Goal: Information Seeking & Learning: Find specific page/section

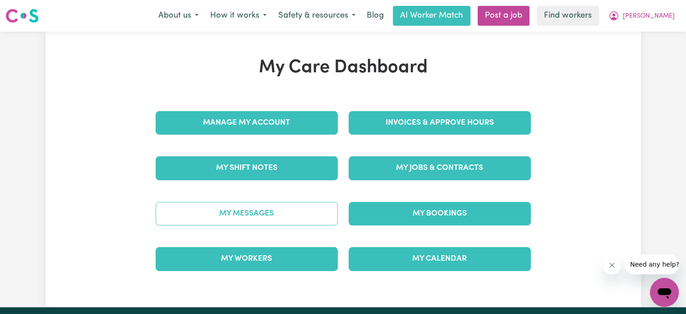
click at [254, 216] on link "My Messages" at bounding box center [247, 213] width 182 height 23
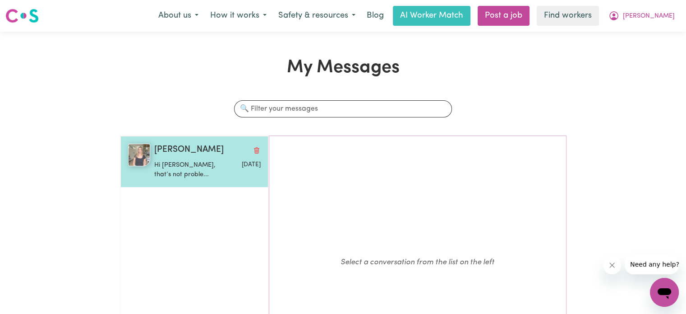
click at [170, 184] on div "[PERSON_NAME] Hi [PERSON_NAME], that’s not proble... [DATE]" at bounding box center [194, 161] width 148 height 51
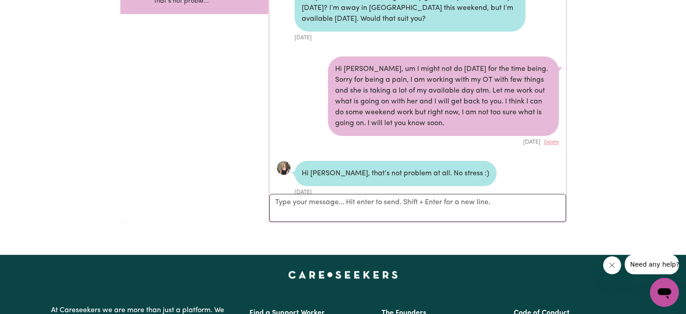
scroll to position [180, 0]
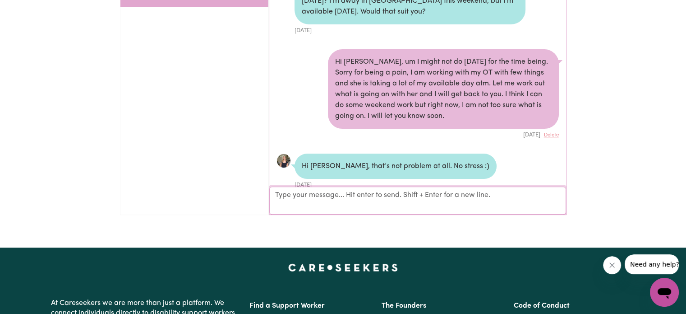
click at [333, 203] on textarea "Your reply" at bounding box center [417, 200] width 297 height 28
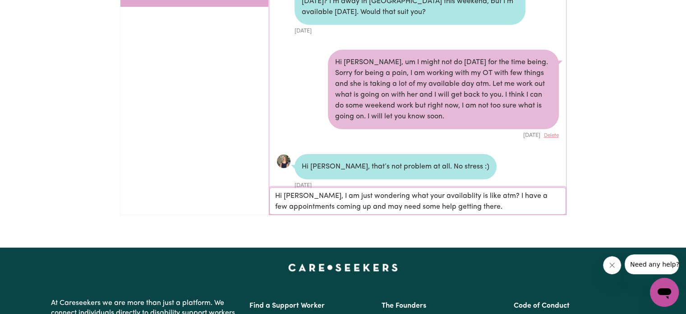
type textarea "Hi [PERSON_NAME], I am just wondering what your availablity is like atm? I have…"
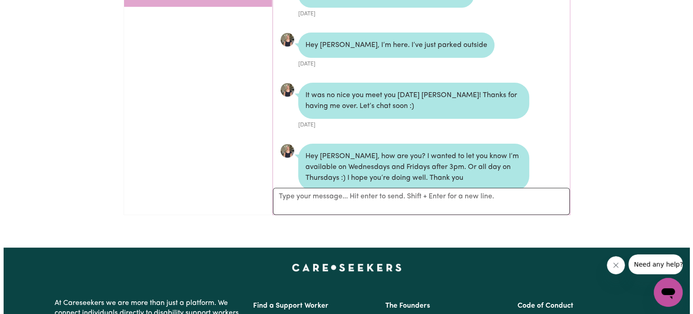
scroll to position [0, 0]
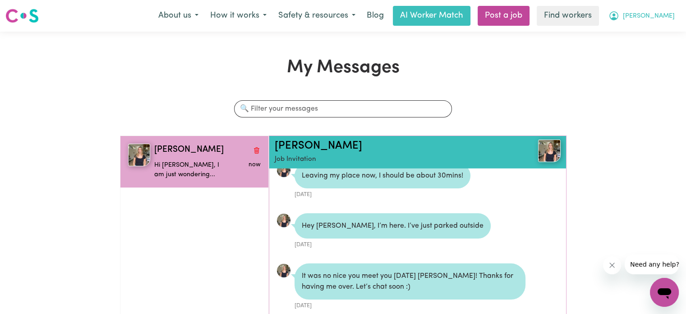
click at [664, 21] on button "[PERSON_NAME]" at bounding box center [642, 15] width 78 height 19
click at [623, 40] on link "My Dashboard" at bounding box center [644, 35] width 71 height 17
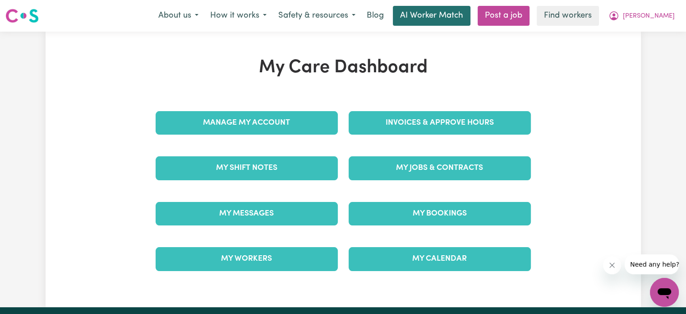
click at [456, 23] on link "AI Worker Match" at bounding box center [432, 16] width 78 height 20
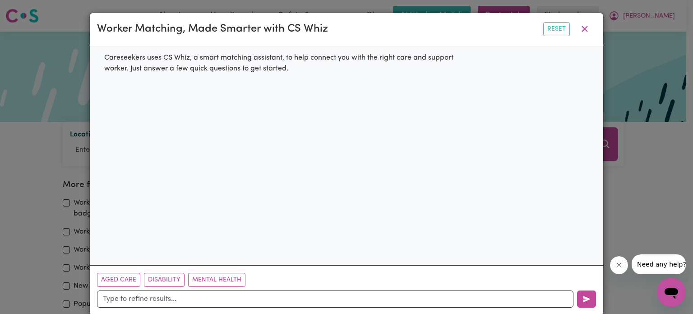
scroll to position [14, 0]
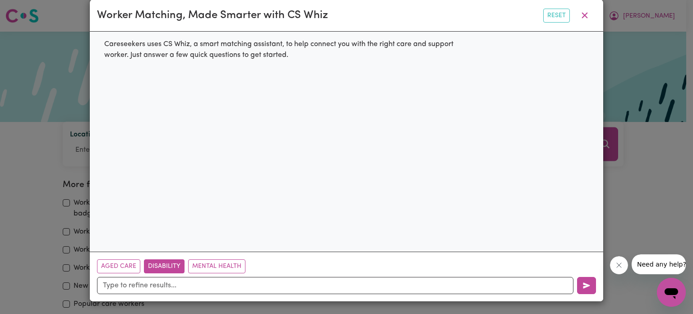
click at [161, 270] on button "Disability" at bounding box center [164, 266] width 41 height 14
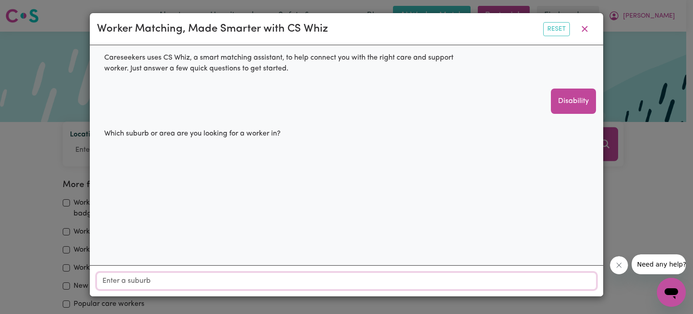
click at [197, 275] on input "Location" at bounding box center [346, 280] width 499 height 16
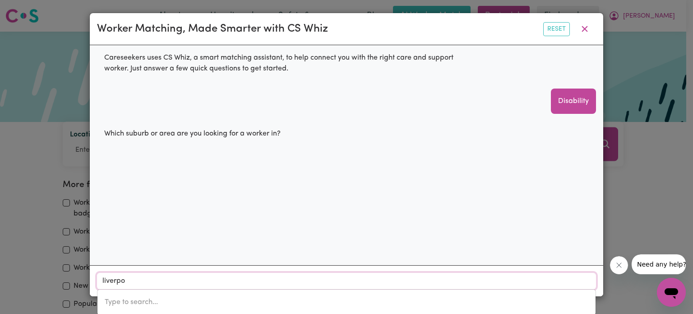
type input "liverpoo"
type input "liverpooL, [GEOGRAPHIC_DATA], 2170"
type input "liverpooo"
type input "liverpoo"
type input "liverpooL, [GEOGRAPHIC_DATA], 2170"
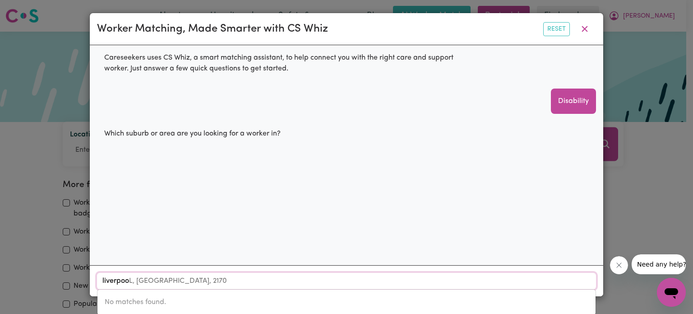
type input "[GEOGRAPHIC_DATA]"
type input "[GEOGRAPHIC_DATA], [GEOGRAPHIC_DATA], 2170"
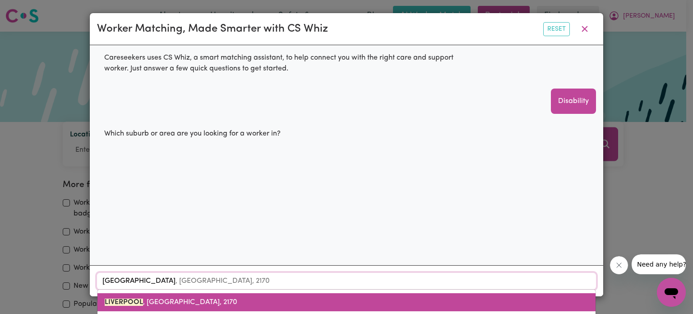
click at [191, 305] on span "[GEOGRAPHIC_DATA] , [GEOGRAPHIC_DATA], 2170" at bounding box center [171, 301] width 133 height 7
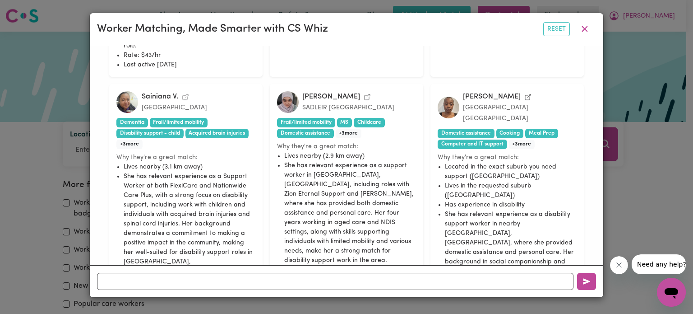
scroll to position [791, 0]
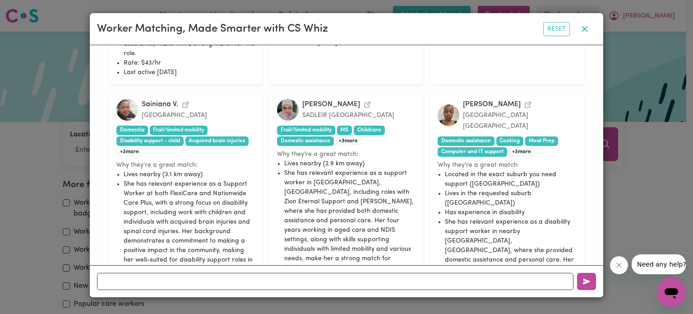
click at [587, 30] on icon "button" at bounding box center [584, 28] width 11 height 11
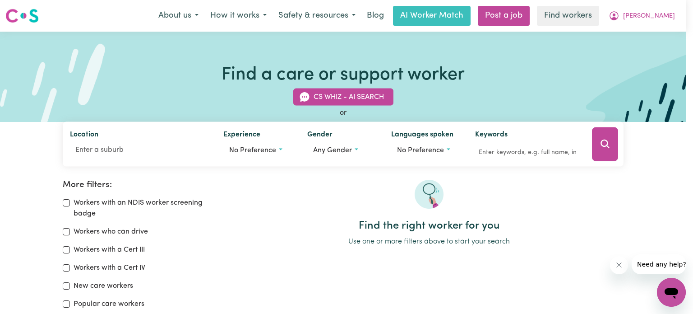
scroll to position [14, 0]
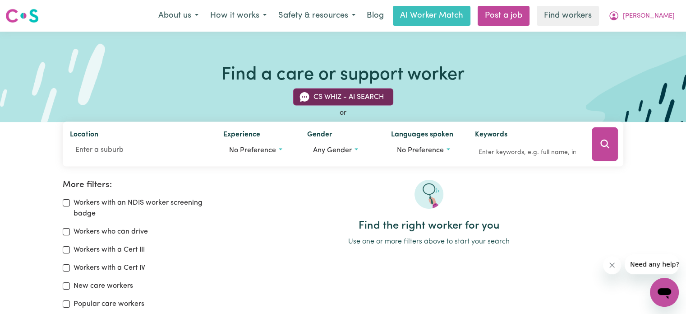
click at [321, 93] on button "CS Whiz - AI Search" at bounding box center [343, 96] width 100 height 17
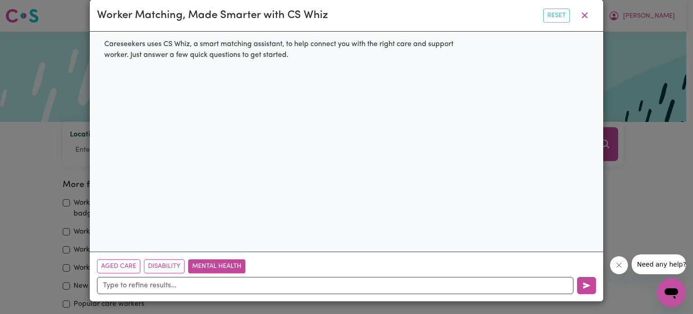
click at [206, 265] on button "Mental Health" at bounding box center [216, 266] width 57 height 14
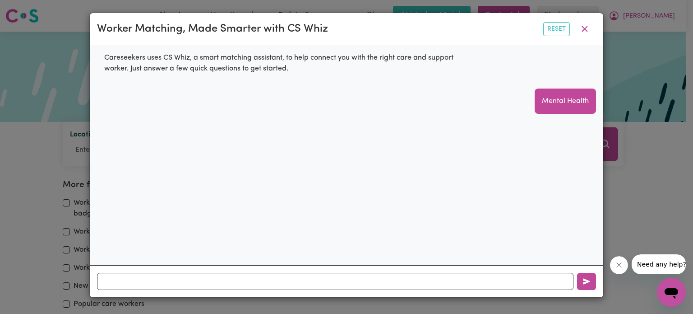
scroll to position [0, 0]
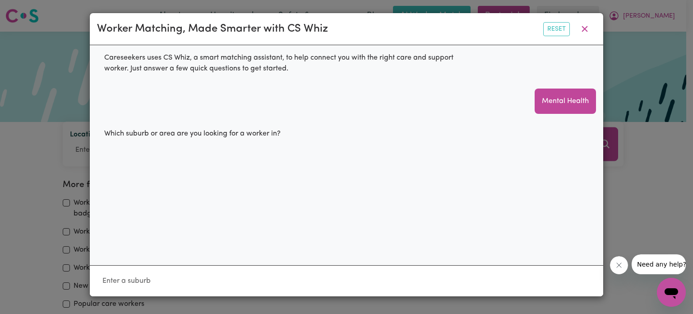
click at [163, 279] on input "Location" at bounding box center [346, 280] width 499 height 16
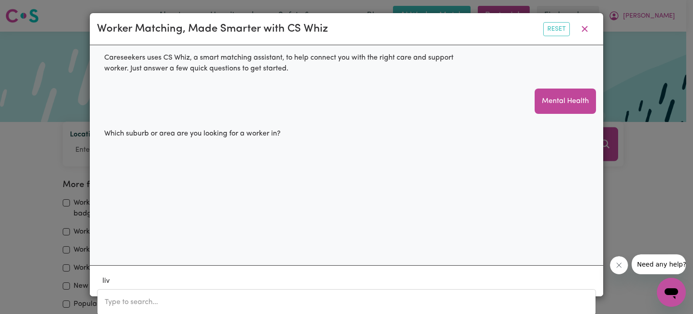
type input "live"
type input "liveRPOOL, [GEOGRAPHIC_DATA], 2170"
type input "liver"
type input "[GEOGRAPHIC_DATA], [GEOGRAPHIC_DATA], 2170"
type input "liverp"
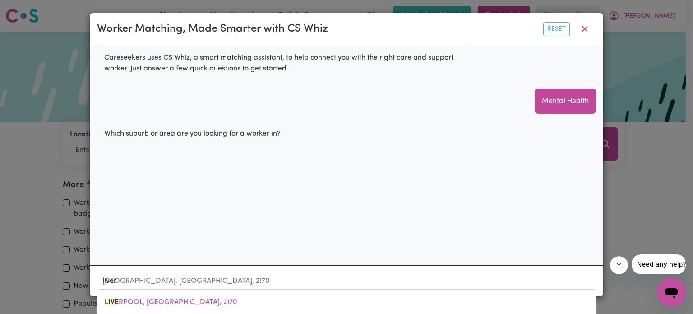
type input "liverpOOL, [GEOGRAPHIC_DATA], 2170"
type input "liverpo"
type input "liverpoOL, [GEOGRAPHIC_DATA], 2170"
type input "liverpoo"
type input "liverpooL, [GEOGRAPHIC_DATA], 2170"
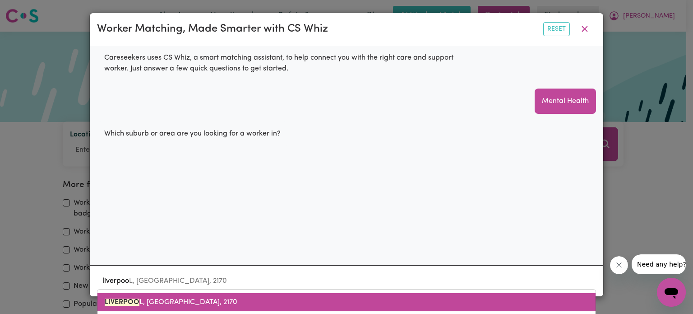
click at [170, 301] on span "LIVERPOO L, [GEOGRAPHIC_DATA], 2170" at bounding box center [171, 301] width 133 height 7
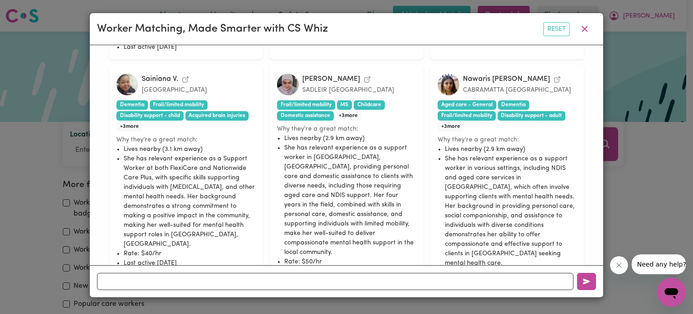
scroll to position [791, 0]
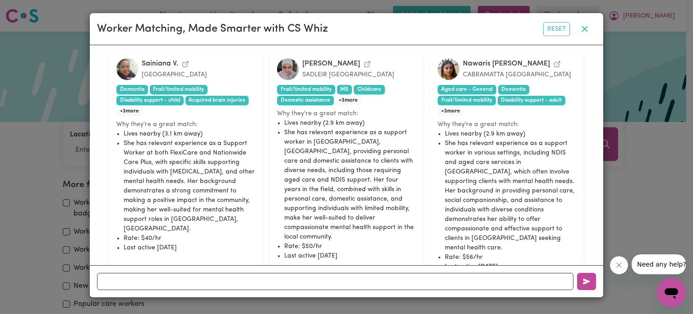
click at [588, 32] on button "button" at bounding box center [584, 28] width 23 height 17
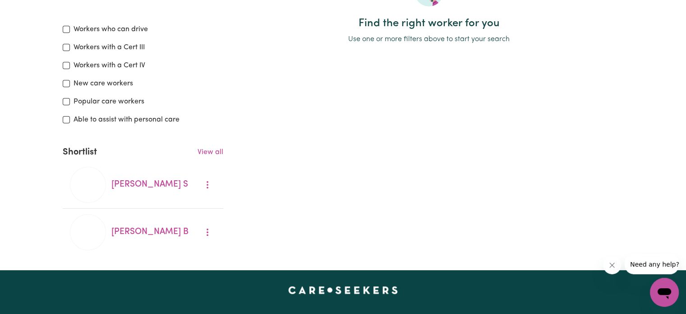
scroll to position [180, 0]
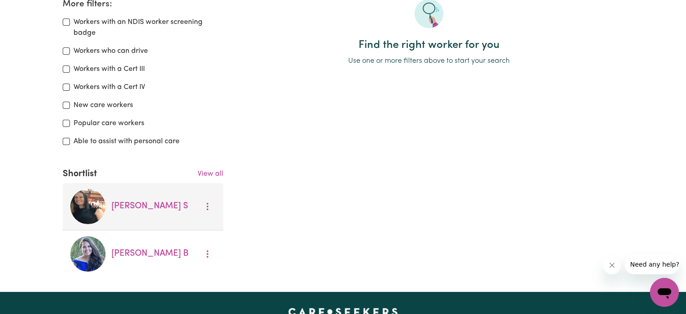
click at [132, 215] on li "[PERSON_NAME]" at bounding box center [143, 206] width 161 height 47
click at [136, 206] on link "[PERSON_NAME]" at bounding box center [149, 206] width 77 height 9
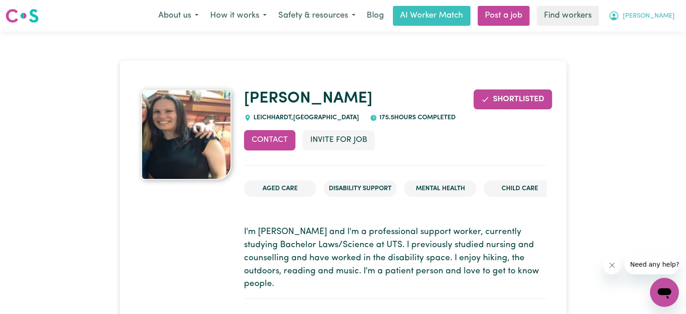
click at [666, 16] on span "[PERSON_NAME]" at bounding box center [649, 16] width 52 height 10
click at [625, 57] on link "Logout" at bounding box center [644, 51] width 71 height 17
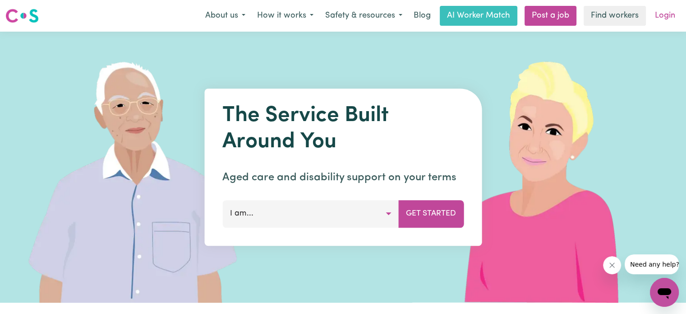
click at [664, 19] on link "Login" at bounding box center [665, 16] width 31 height 20
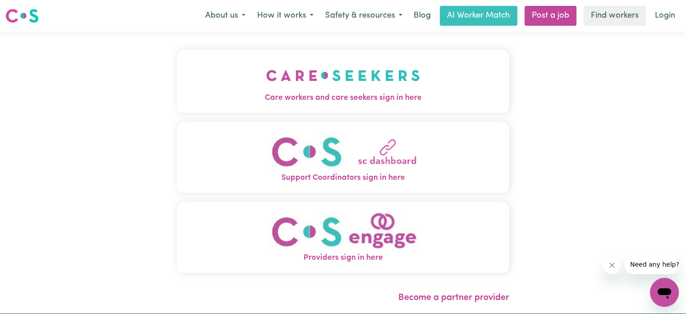
click at [238, 78] on button "Care workers and care seekers sign in here" at bounding box center [343, 81] width 332 height 63
